Goal: Task Accomplishment & Management: Use online tool/utility

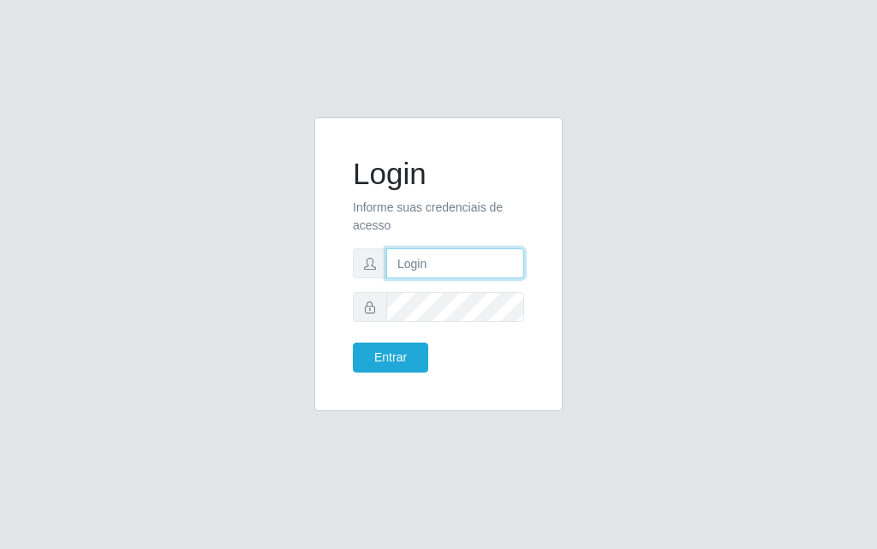
click at [450, 269] on input "text" at bounding box center [455, 263] width 138 height 30
type input "[PERSON_NAME]"
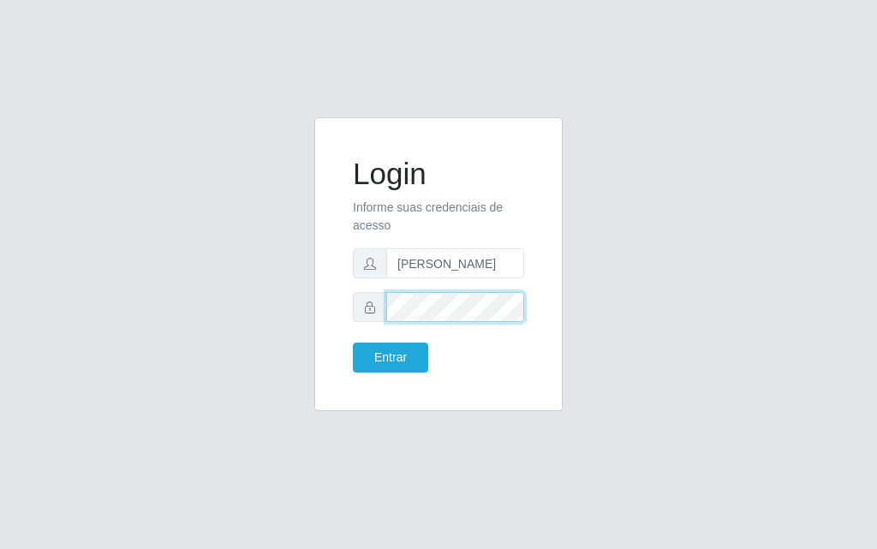
click at [353, 342] on button "Entrar" at bounding box center [390, 357] width 75 height 30
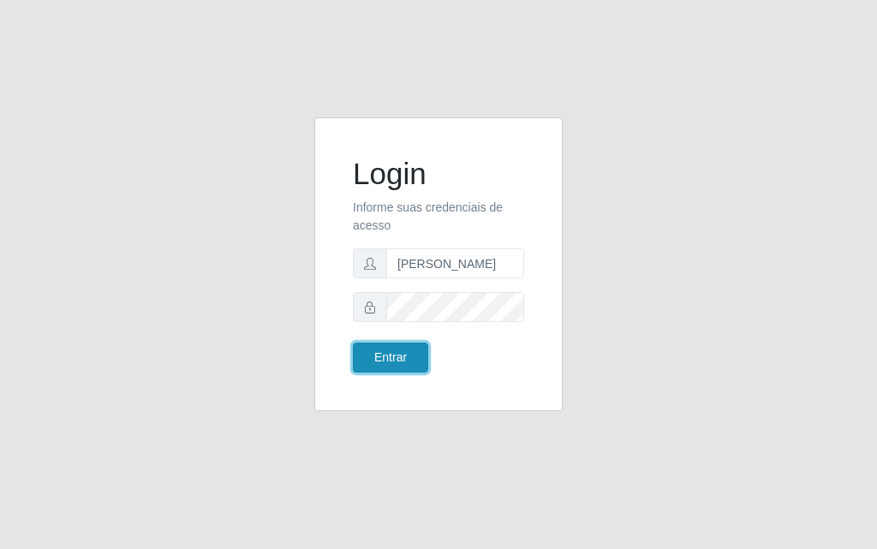
click at [402, 347] on button "Entrar" at bounding box center [390, 357] width 75 height 30
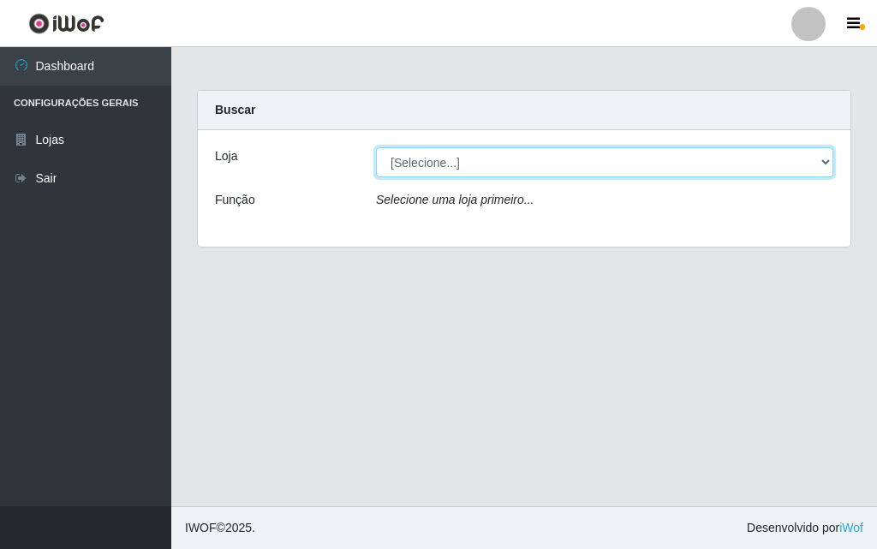
click at [515, 155] on select "[Selecione...] Divino Fogão - [GEOGRAPHIC_DATA]" at bounding box center [604, 162] width 457 height 30
select select "499"
click at [376, 147] on select "[Selecione...] Divino Fogão - [GEOGRAPHIC_DATA]" at bounding box center [604, 162] width 457 height 30
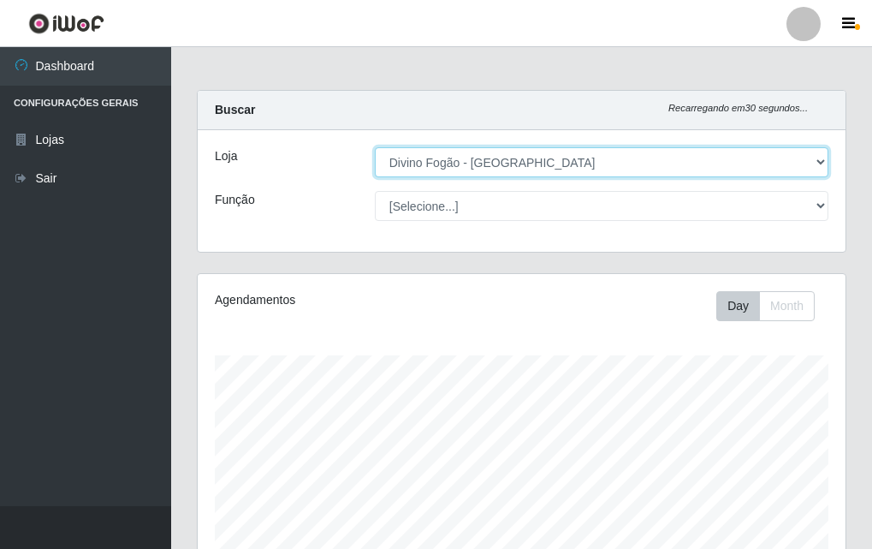
scroll to position [355, 648]
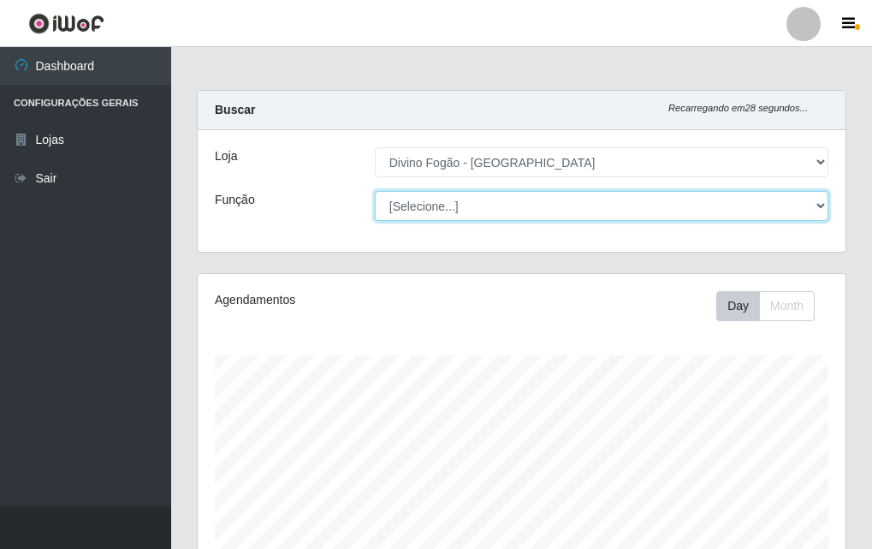
click at [648, 210] on select "[Selecione...] ASG ASG + ASG ++ Auxiliar de Cozinha Auxiliar de Cozinha + Auxil…" at bounding box center [602, 206] width 454 height 30
click at [375, 191] on select "[Selecione...] ASG ASG + ASG ++ Auxiliar de Cozinha Auxiliar de Cozinha + Auxil…" at bounding box center [602, 206] width 454 height 30
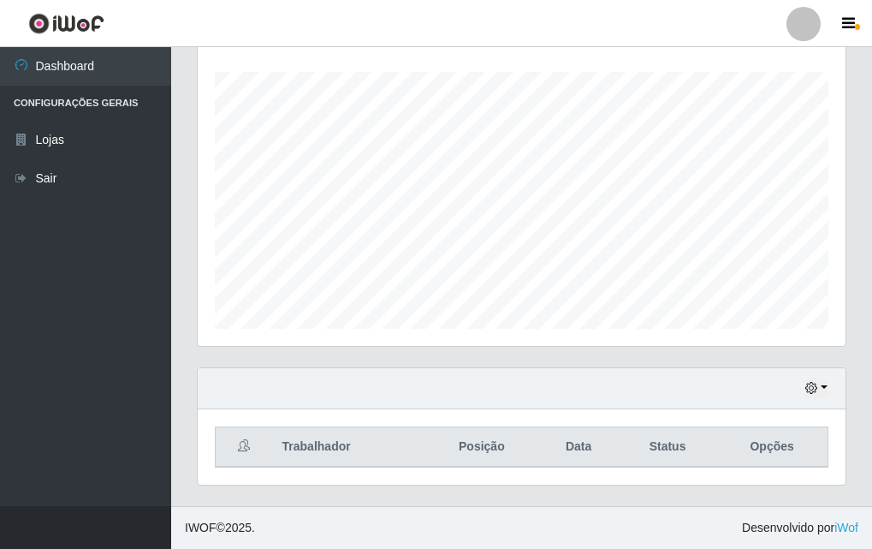
scroll to position [0, 0]
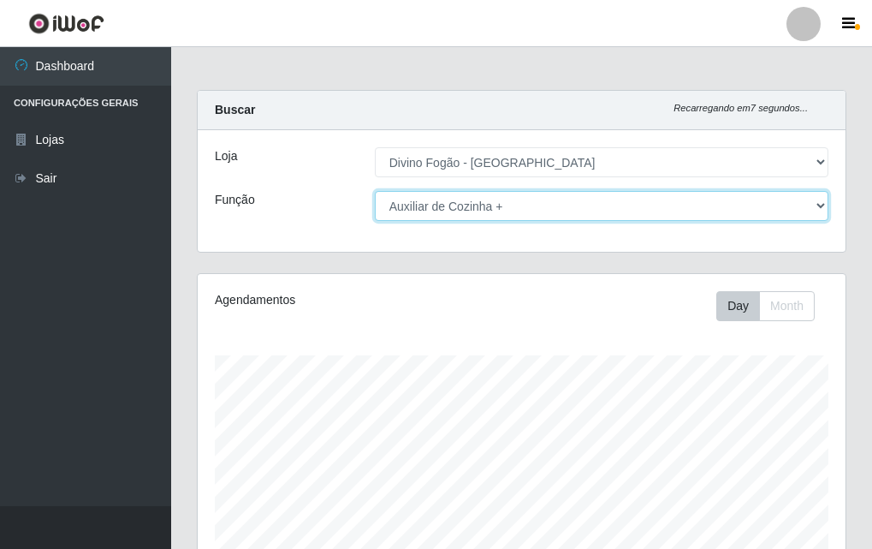
click at [823, 211] on select "[Selecione...] ASG ASG + ASG ++ Auxiliar de Cozinha Auxiliar de Cozinha + Auxil…" at bounding box center [602, 206] width 454 height 30
click at [375, 191] on select "[Selecione...] ASG ASG + ASG ++ Auxiliar de Cozinha Auxiliar de Cozinha + Auxil…" at bounding box center [602, 206] width 454 height 30
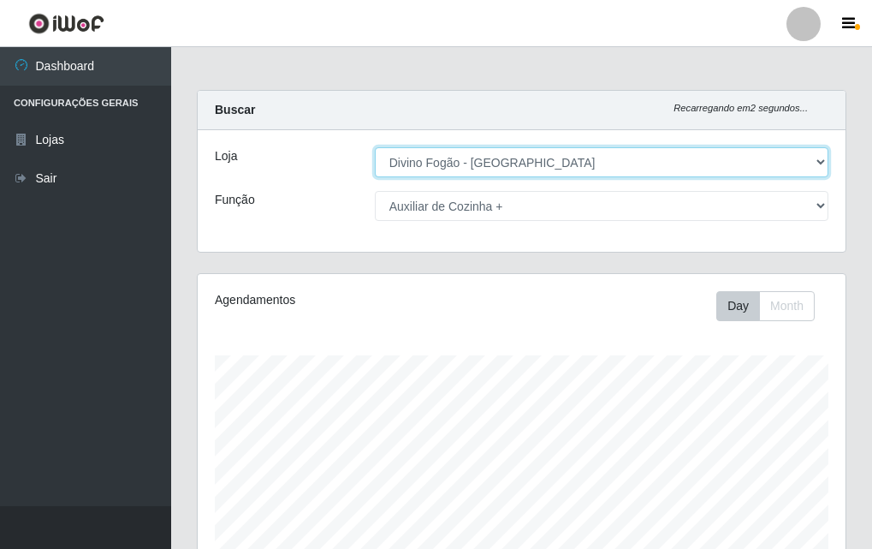
click at [656, 162] on select "[Selecione...] Divino Fogão - [GEOGRAPHIC_DATA]" at bounding box center [602, 162] width 454 height 30
click at [375, 147] on select "[Selecione...] Divino Fogão - [GEOGRAPHIC_DATA]" at bounding box center [602, 162] width 454 height 30
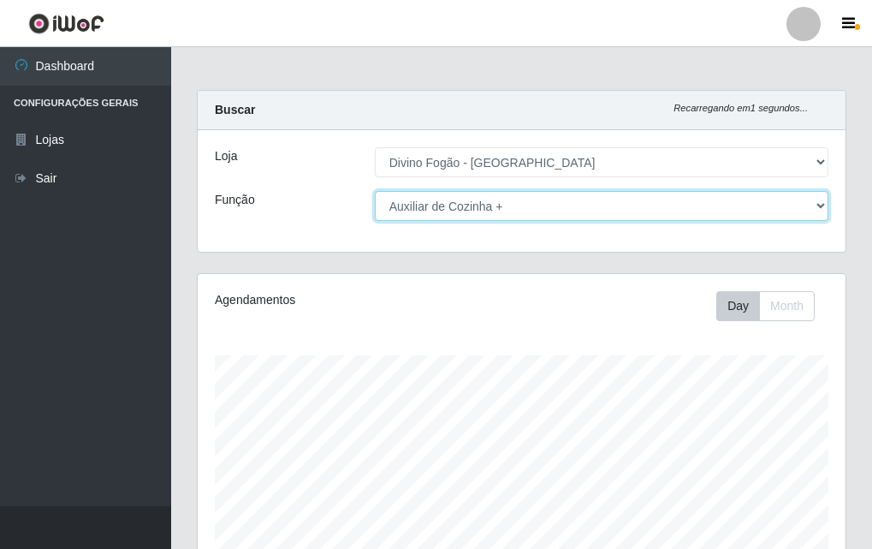
click at [562, 212] on select "[Selecione...] ASG ASG + ASG ++ Auxiliar de Cozinha Auxiliar de Cozinha + Auxil…" at bounding box center [602, 206] width 454 height 30
click at [375, 191] on select "[Selecione...] ASG ASG + ASG ++ Auxiliar de Cozinha Auxiliar de Cozinha + Auxil…" at bounding box center [602, 206] width 454 height 30
drag, startPoint x: 757, startPoint y: 199, endPoint x: 727, endPoint y: 220, distance: 36.8
click at [756, 199] on select "[Selecione...] ASG ASG + ASG ++ Auxiliar de Cozinha Auxiliar de Cozinha + Auxil…" at bounding box center [602, 206] width 454 height 30
click at [375, 191] on select "[Selecione...] ASG ASG + ASG ++ Auxiliar de Cozinha Auxiliar de Cozinha + Auxil…" at bounding box center [602, 206] width 454 height 30
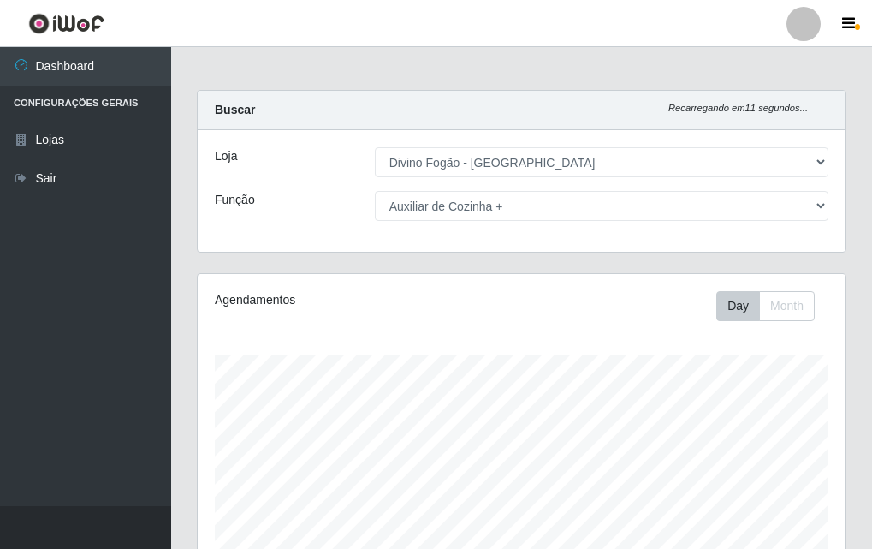
scroll to position [283, 0]
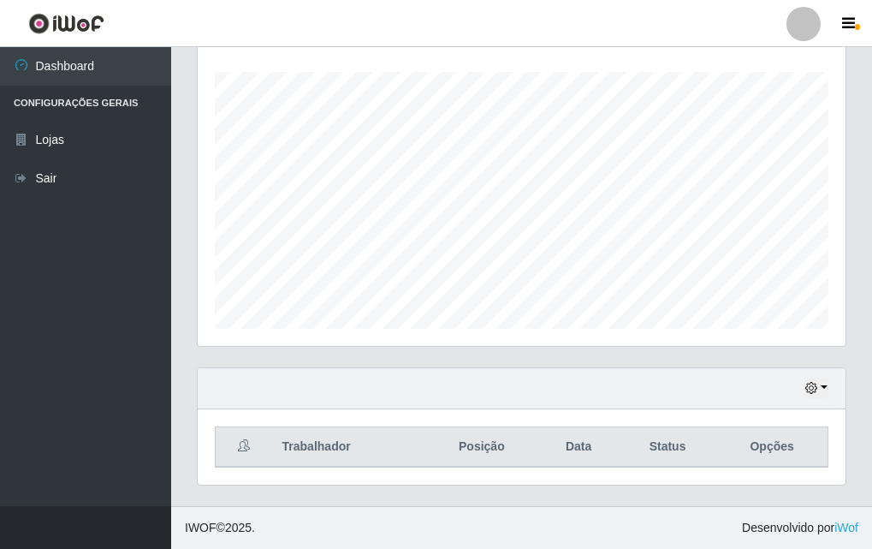
click at [852, 223] on div "Agendamentos Day Month" at bounding box center [522, 179] width 676 height 378
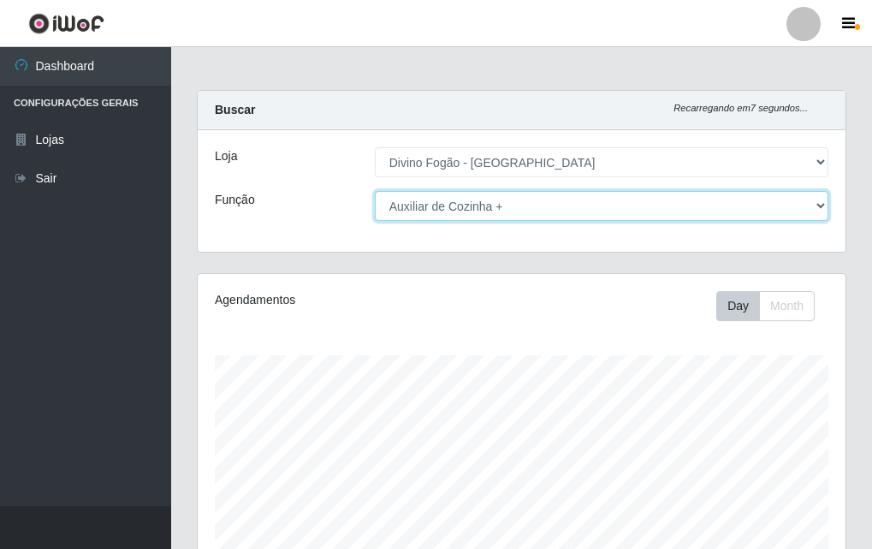
click at [484, 211] on select "[Selecione...] ASG ASG + ASG ++ Auxiliar de Cozinha Auxiliar de Cozinha + Auxil…" at bounding box center [602, 206] width 454 height 30
select select "9"
click at [375, 191] on select "[Selecione...] ASG ASG + ASG ++ Auxiliar de Cozinha Auxiliar de Cozinha + Auxil…" at bounding box center [602, 206] width 454 height 30
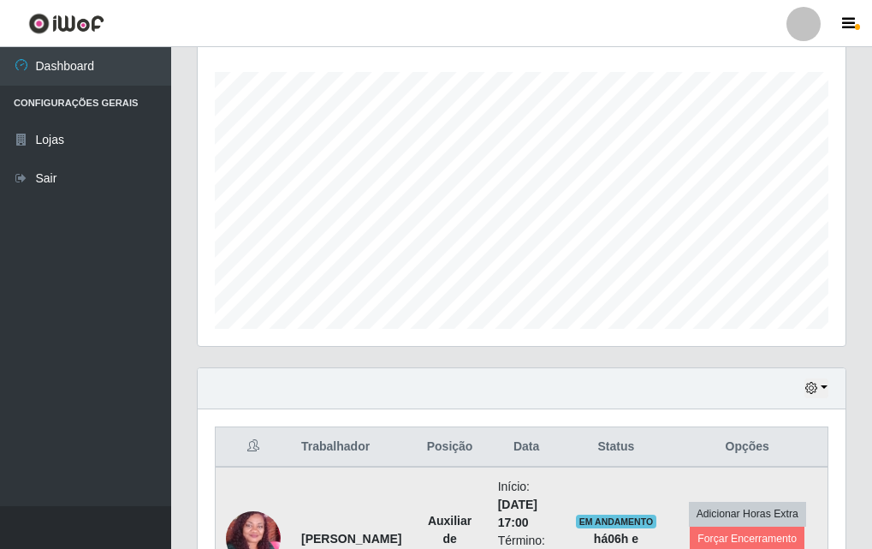
scroll to position [426, 0]
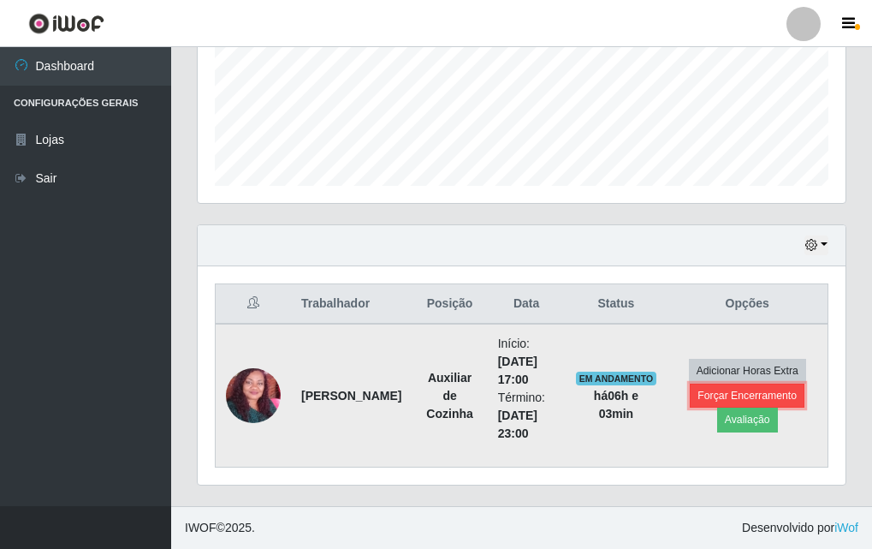
click at [768, 390] on button "Forçar Encerramento" at bounding box center [747, 396] width 115 height 24
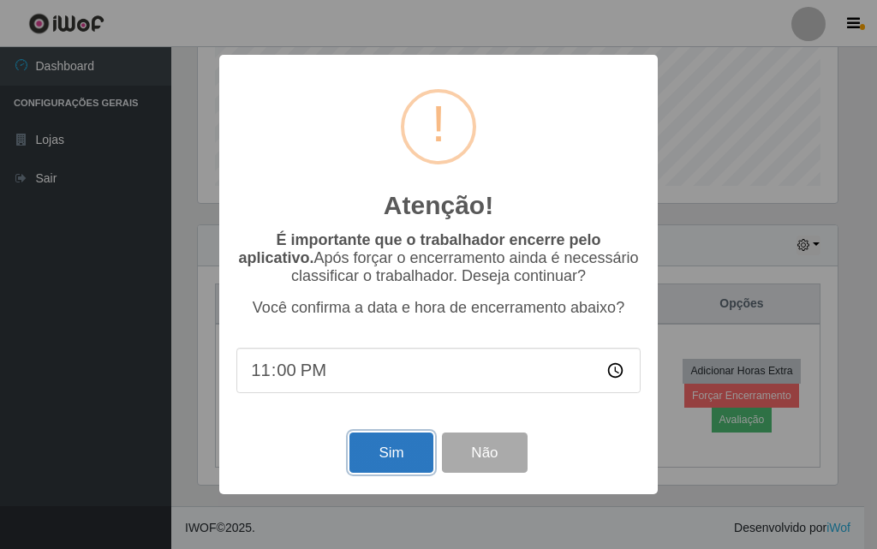
click at [377, 456] on button "Sim" at bounding box center [390, 452] width 83 height 40
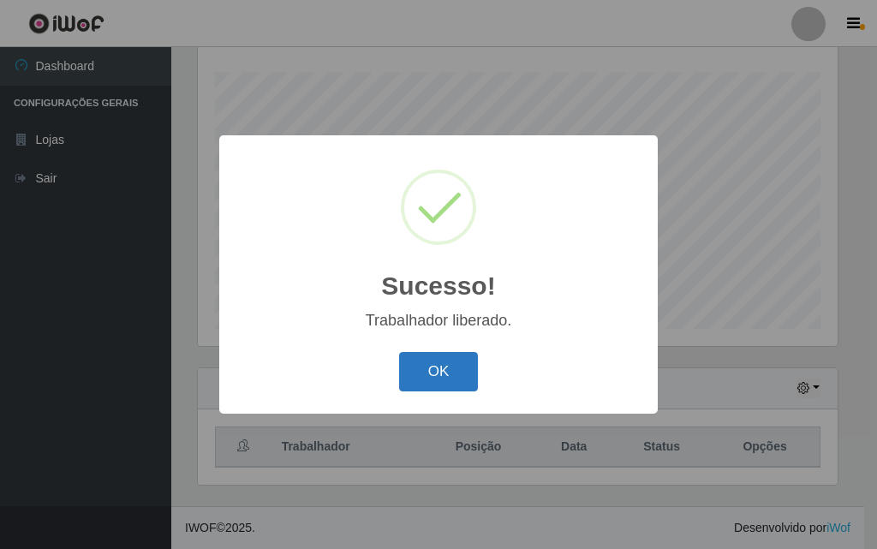
click at [421, 360] on button "OK" at bounding box center [439, 372] width 80 height 40
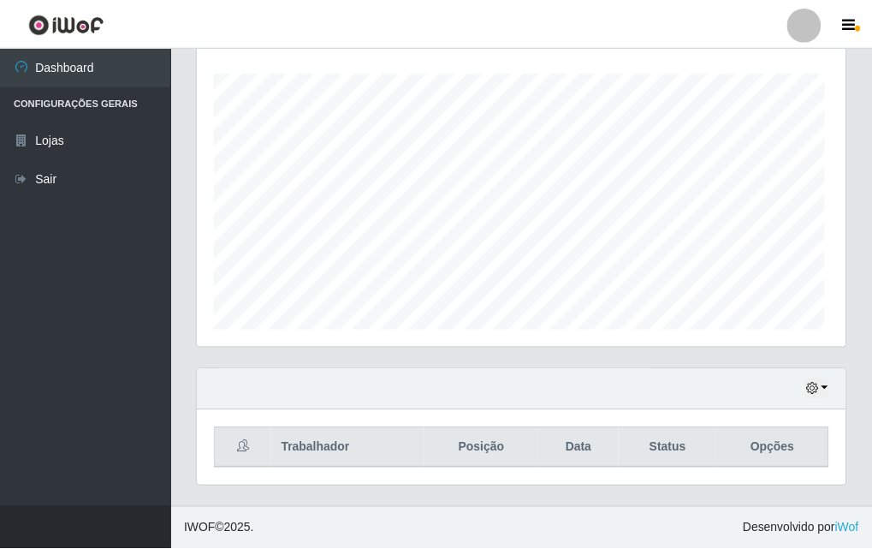
scroll to position [355, 648]
